Goal: Navigation & Orientation: Find specific page/section

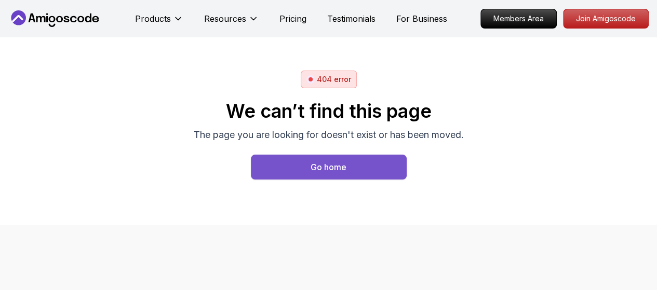
click at [313, 168] on div "Go home" at bounding box center [329, 167] width 36 height 12
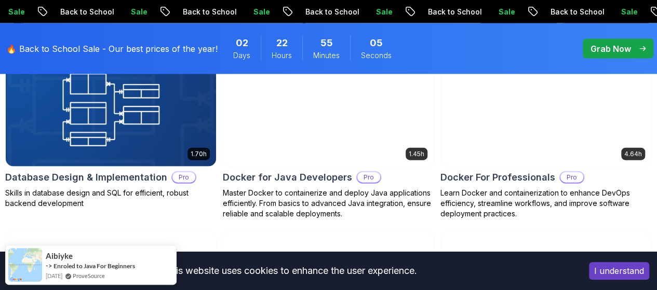
scroll to position [1143, 0]
